Goal: Task Accomplishment & Management: Manage account settings

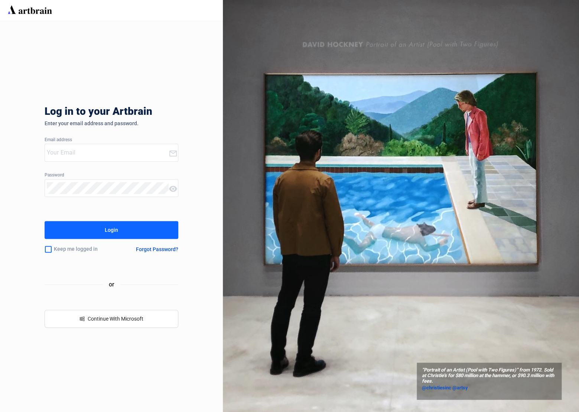
click at [94, 156] on input "email" at bounding box center [108, 153] width 122 height 12
click at [91, 156] on input "email" at bounding box center [108, 153] width 122 height 12
click at [0, 411] on com-1password-button at bounding box center [0, 412] width 0 height 0
type input "[EMAIL_ADDRESS][DOMAIN_NAME]"
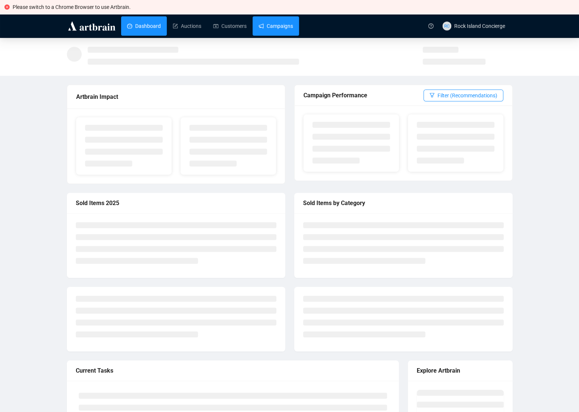
click at [290, 25] on link "Campaigns" at bounding box center [275, 25] width 35 height 19
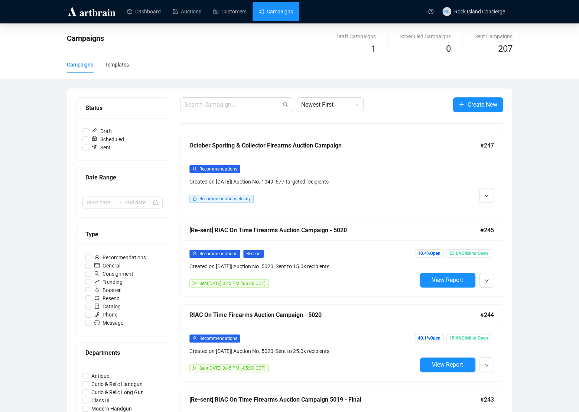
scroll to position [15, 0]
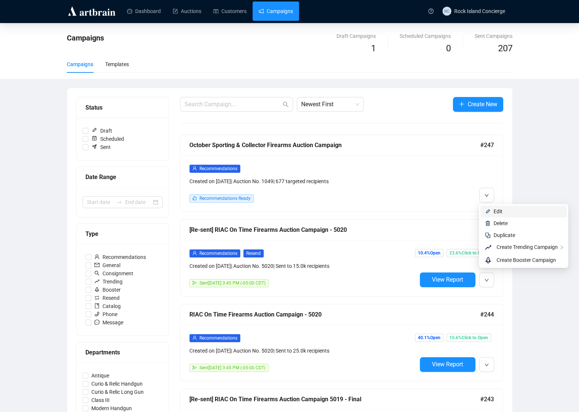
click at [498, 207] on span "Edit" at bounding box center [527, 211] width 69 height 8
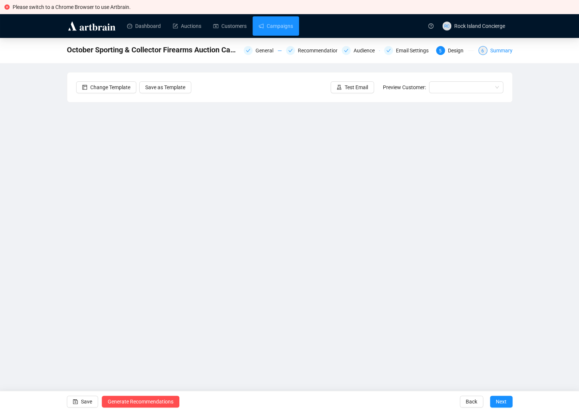
click at [504, 51] on div "Summary" at bounding box center [501, 50] width 22 height 9
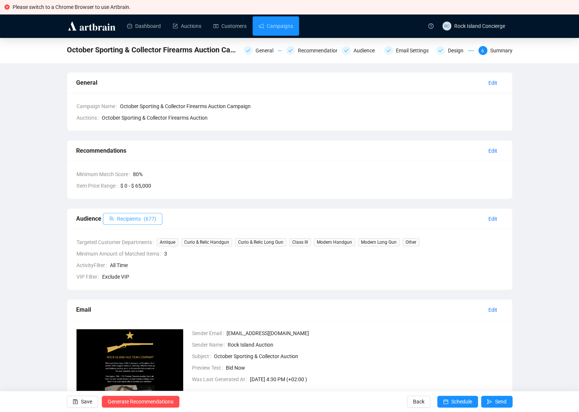
click at [152, 216] on span "( 677 )" at bounding box center [150, 219] width 13 height 8
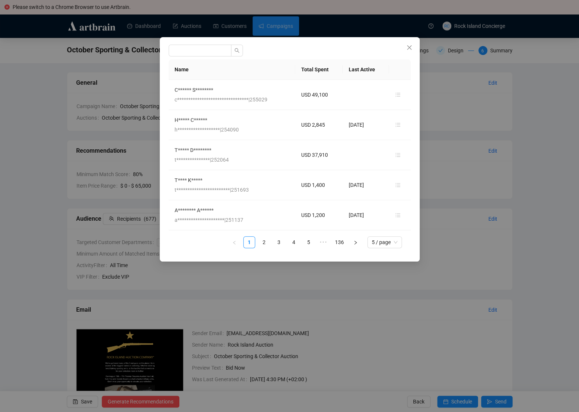
click at [531, 174] on div "**********" at bounding box center [289, 206] width 579 height 412
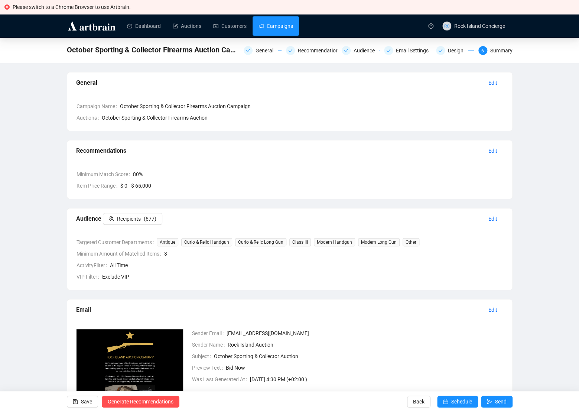
click at [283, 30] on link "Campaigns" at bounding box center [275, 25] width 35 height 19
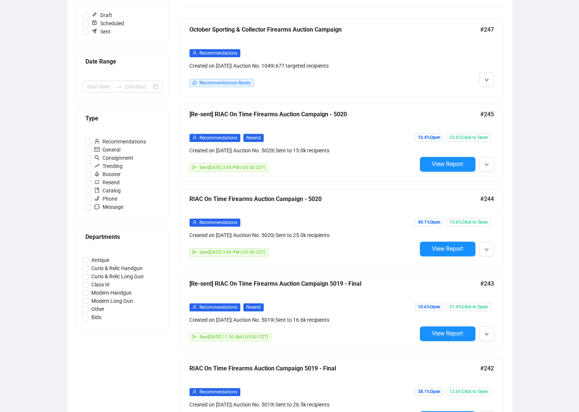
scroll to position [148, 0]
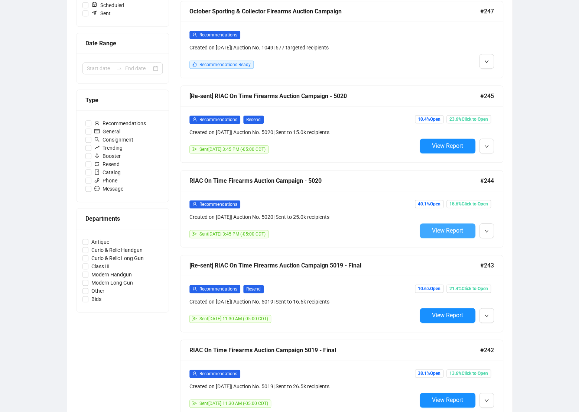
click at [439, 232] on span "View Report" at bounding box center [447, 230] width 31 height 7
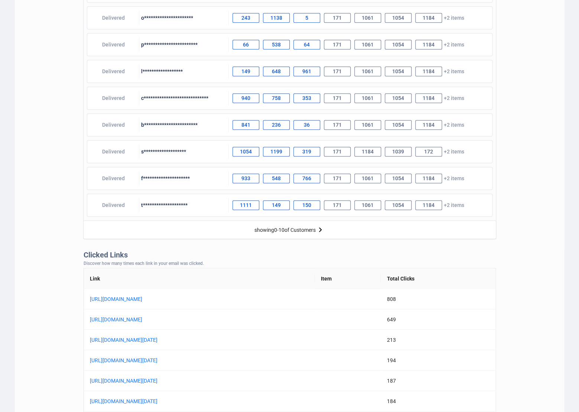
scroll to position [497, 0]
